Goal: Check status

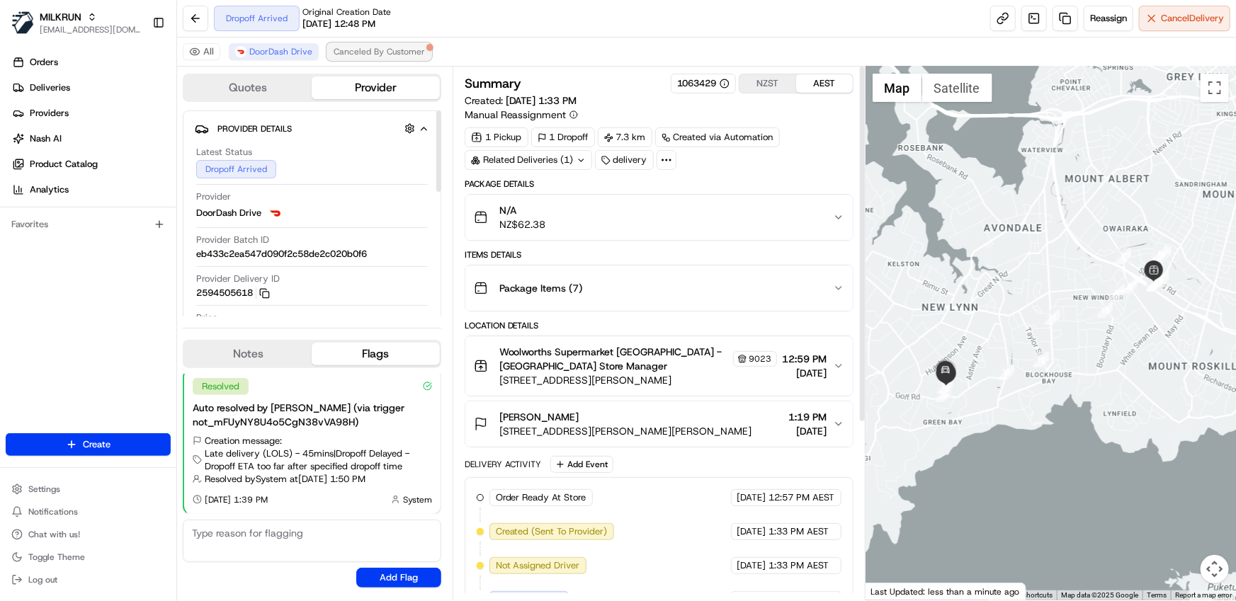
click at [378, 52] on span "Canceled By Customer" at bounding box center [378, 51] width 91 height 11
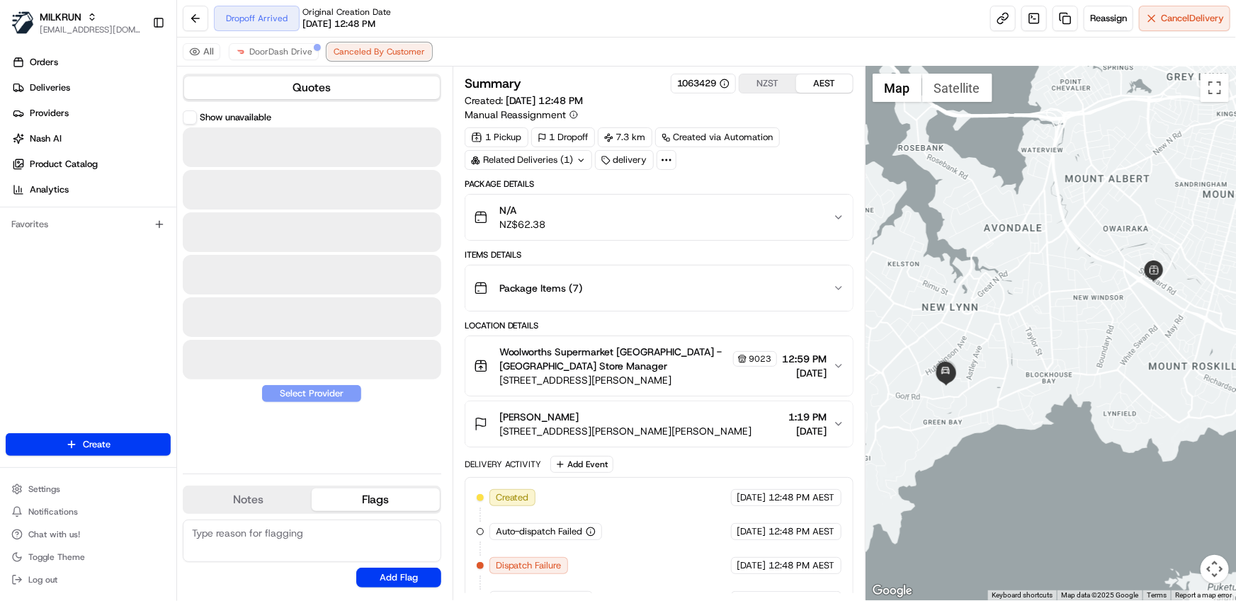
scroll to position [92, 0]
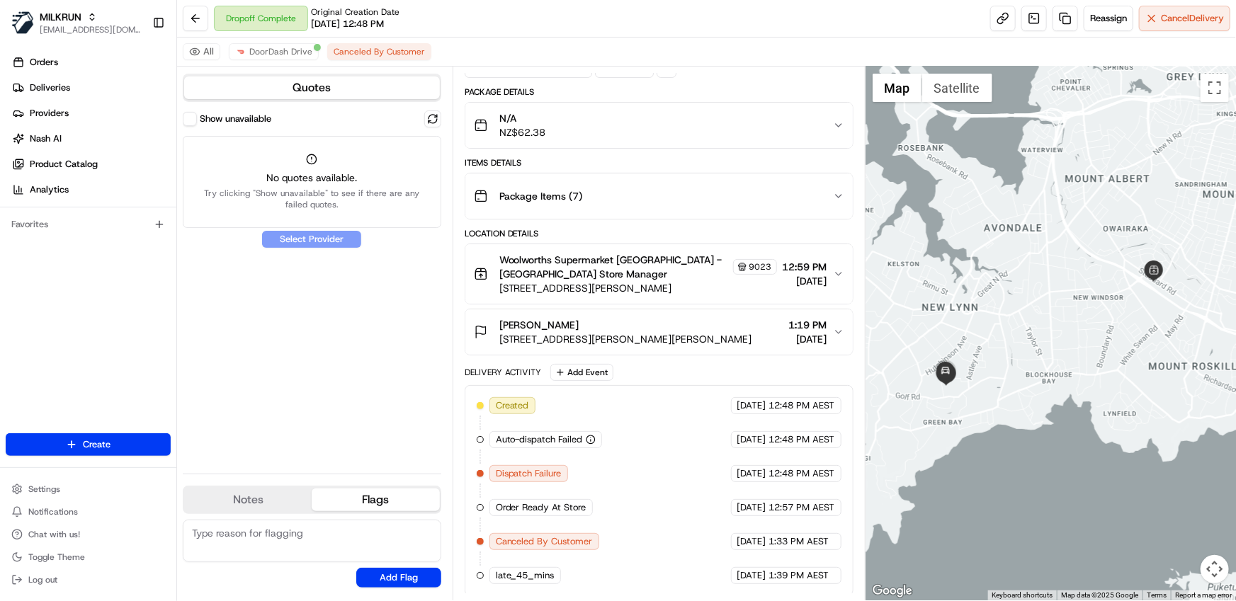
click at [214, 118] on label "Show unavailable" at bounding box center [236, 119] width 72 height 13
click at [197, 118] on button "Show unavailable" at bounding box center [190, 119] width 14 height 14
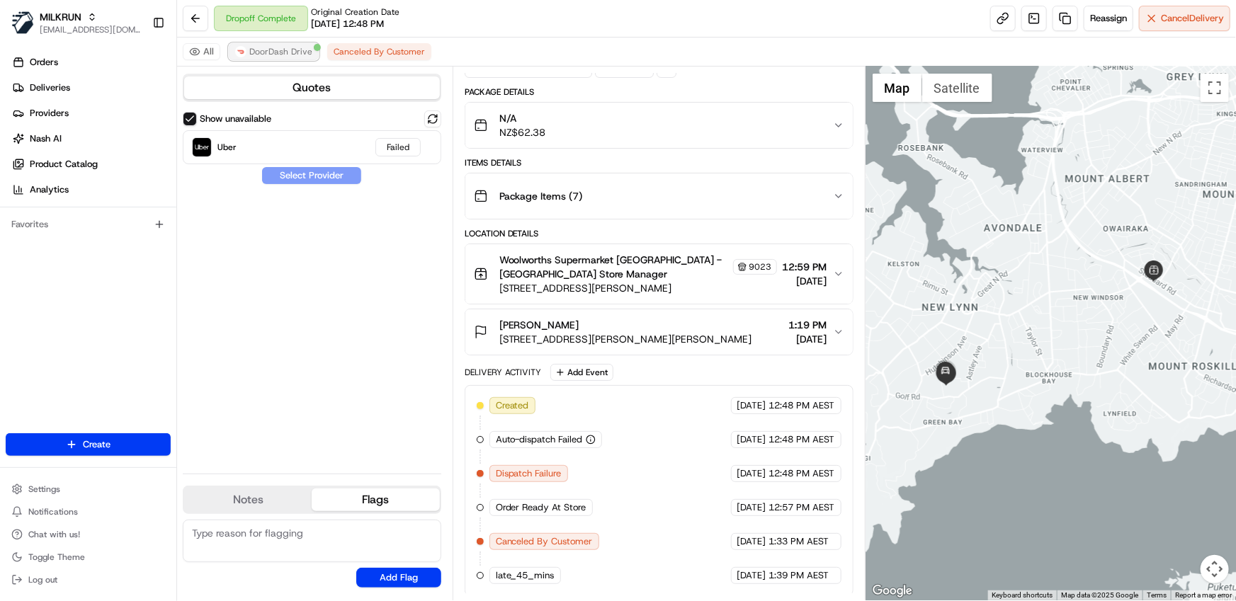
click at [297, 49] on span "DoorDash Drive" at bounding box center [280, 51] width 63 height 11
click at [283, 52] on span "DoorDash Drive" at bounding box center [280, 51] width 63 height 11
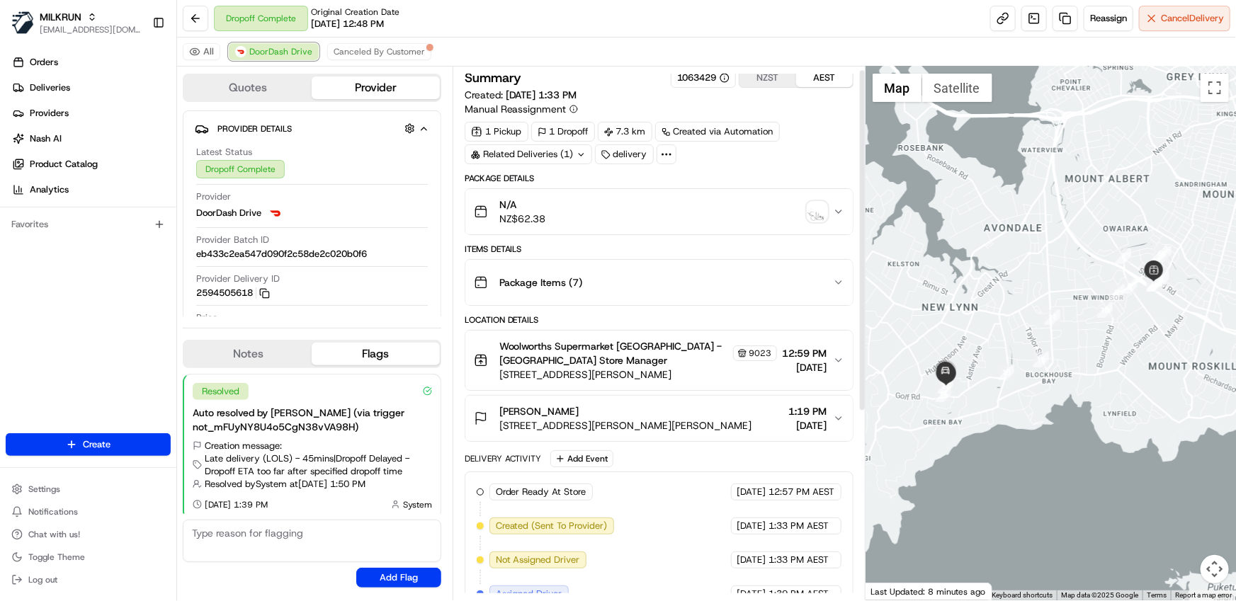
scroll to position [0, 0]
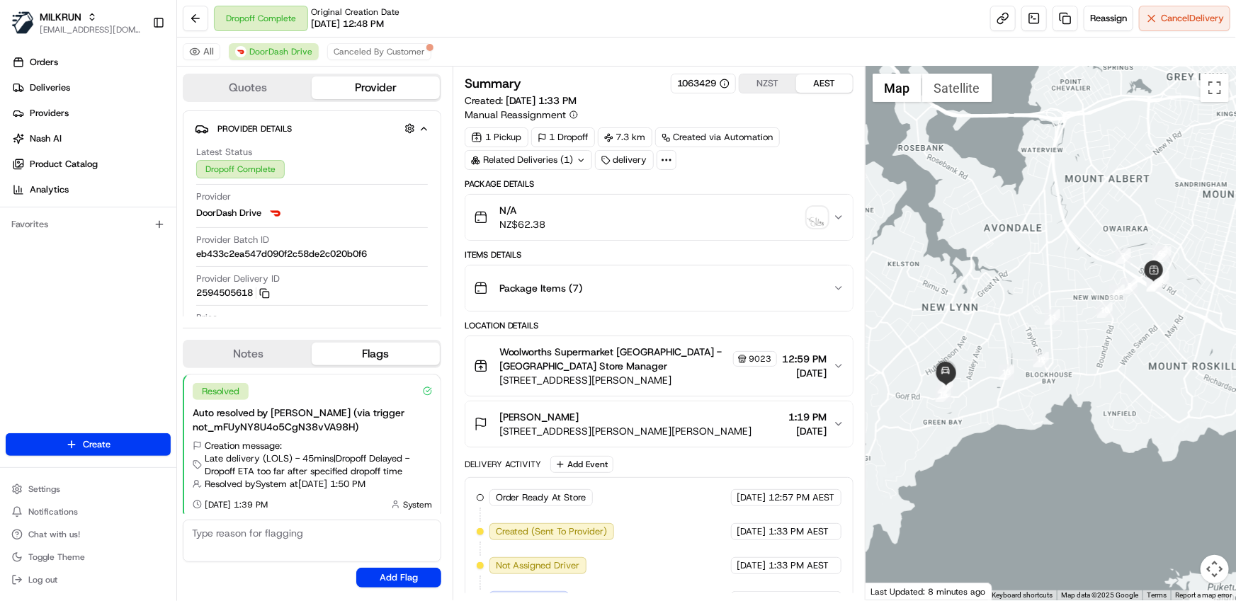
click at [663, 162] on icon at bounding box center [666, 160] width 13 height 13
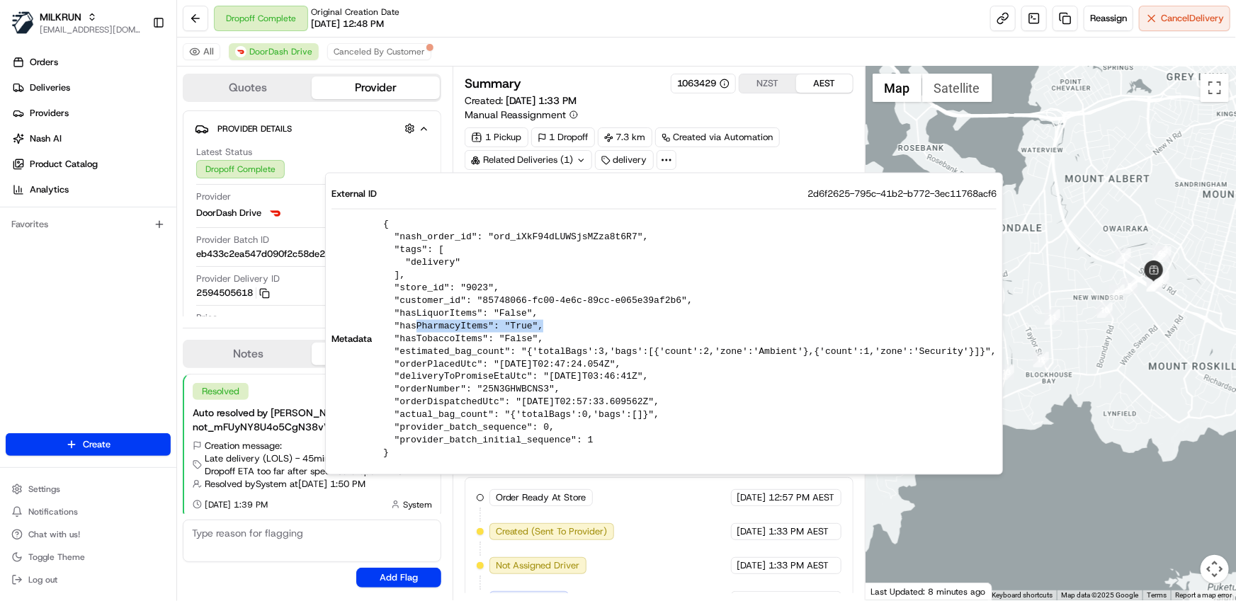
drag, startPoint x: 414, startPoint y: 324, endPoint x: 559, endPoint y: 324, distance: 145.1
click at [559, 324] on pre "{ "nash_order_id": "ord_iXkF94dLUWSjsMZza8t6R7", "tags": [ "delivery" ], "store…" at bounding box center [689, 339] width 613 height 242
click at [273, 223] on div "Provider DoorDash Drive" at bounding box center [312, 209] width 232 height 38
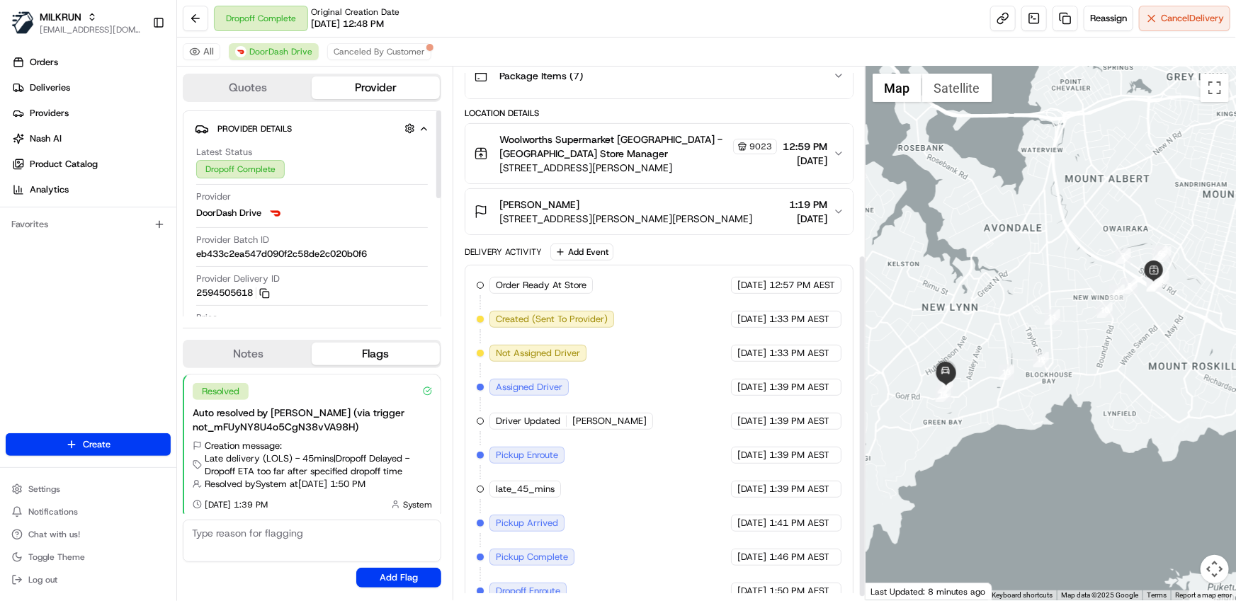
scroll to position [295, 0]
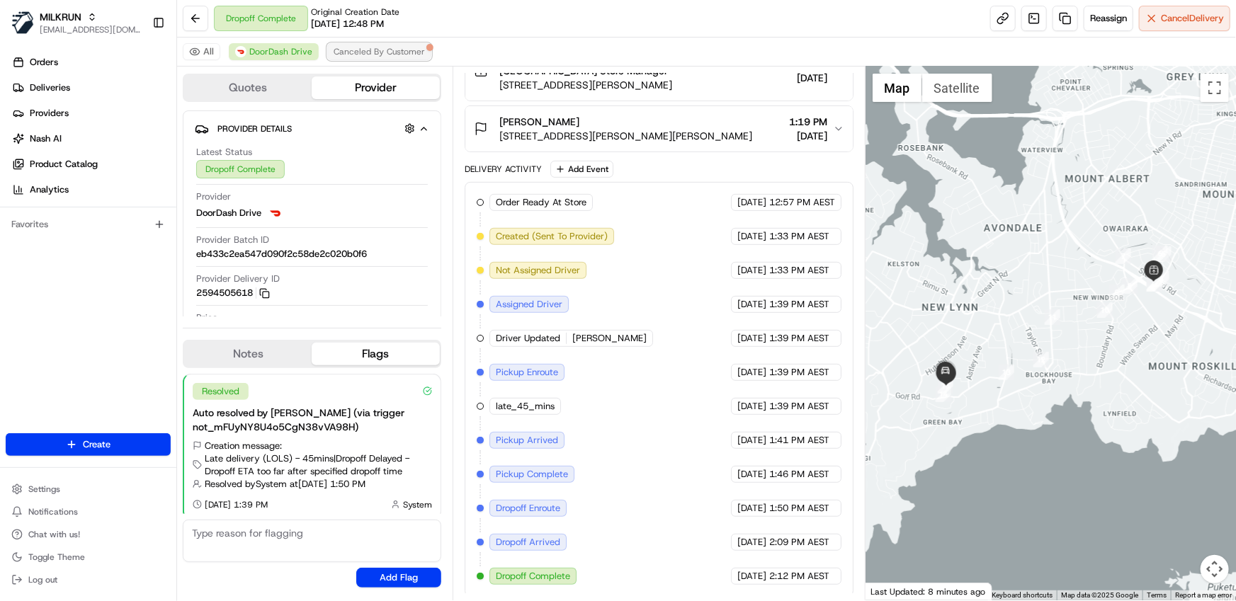
click at [381, 53] on span "Canceled By Customer" at bounding box center [378, 51] width 91 height 11
